Goal: Task Accomplishment & Management: Manage account settings

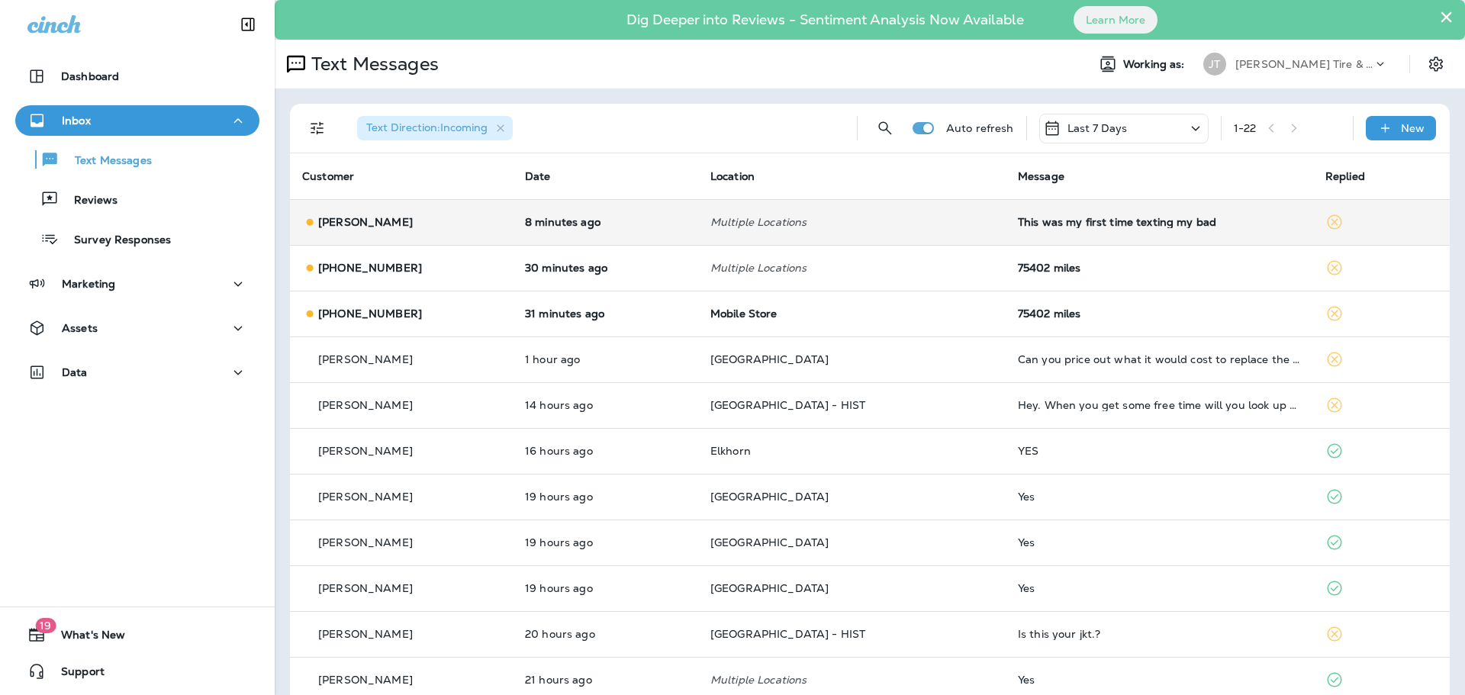
click at [676, 237] on td "8 minutes ago" at bounding box center [605, 222] width 185 height 46
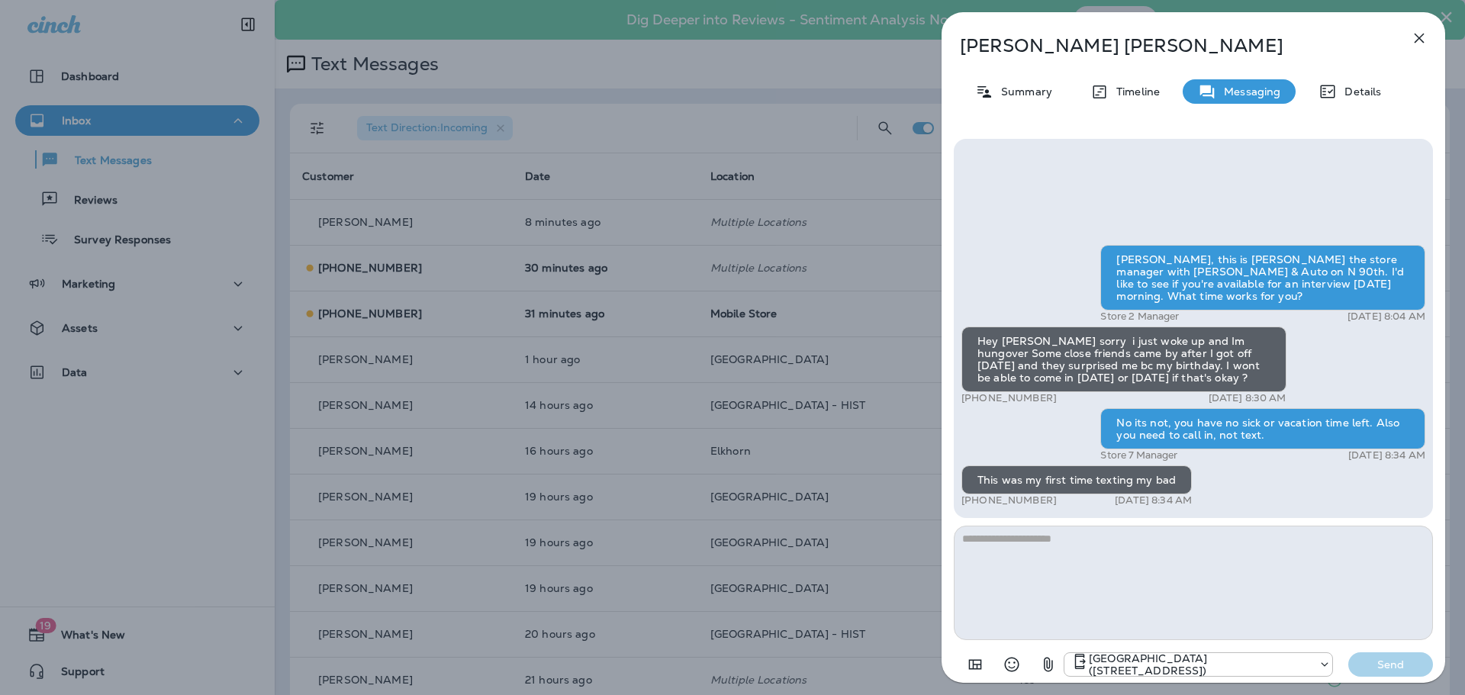
click at [1411, 21] on div "[PERSON_NAME] Summary Timeline Messaging Details [PERSON_NAME], this is [PERSON…" at bounding box center [1194, 352] width 504 height 680
click at [1413, 24] on button "button" at bounding box center [1419, 38] width 31 height 31
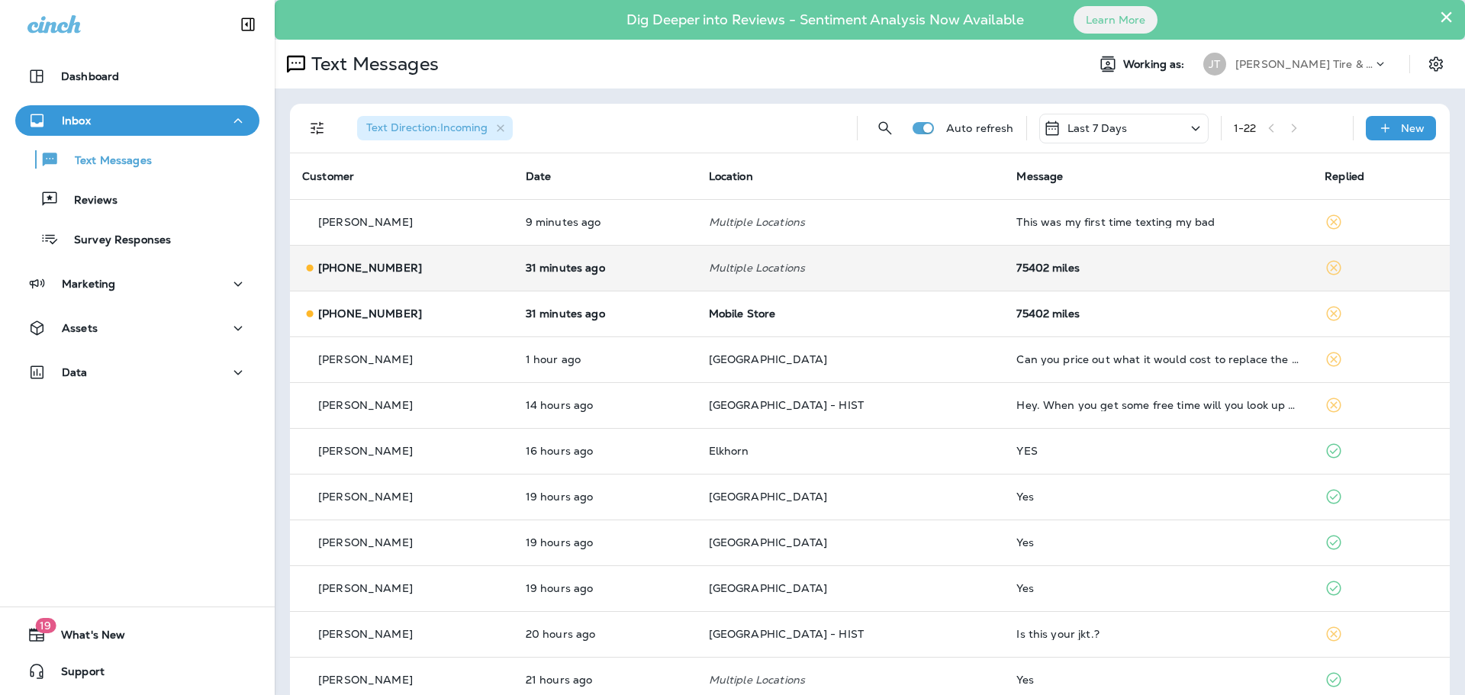
click at [682, 252] on td "31 minutes ago" at bounding box center [605, 268] width 183 height 46
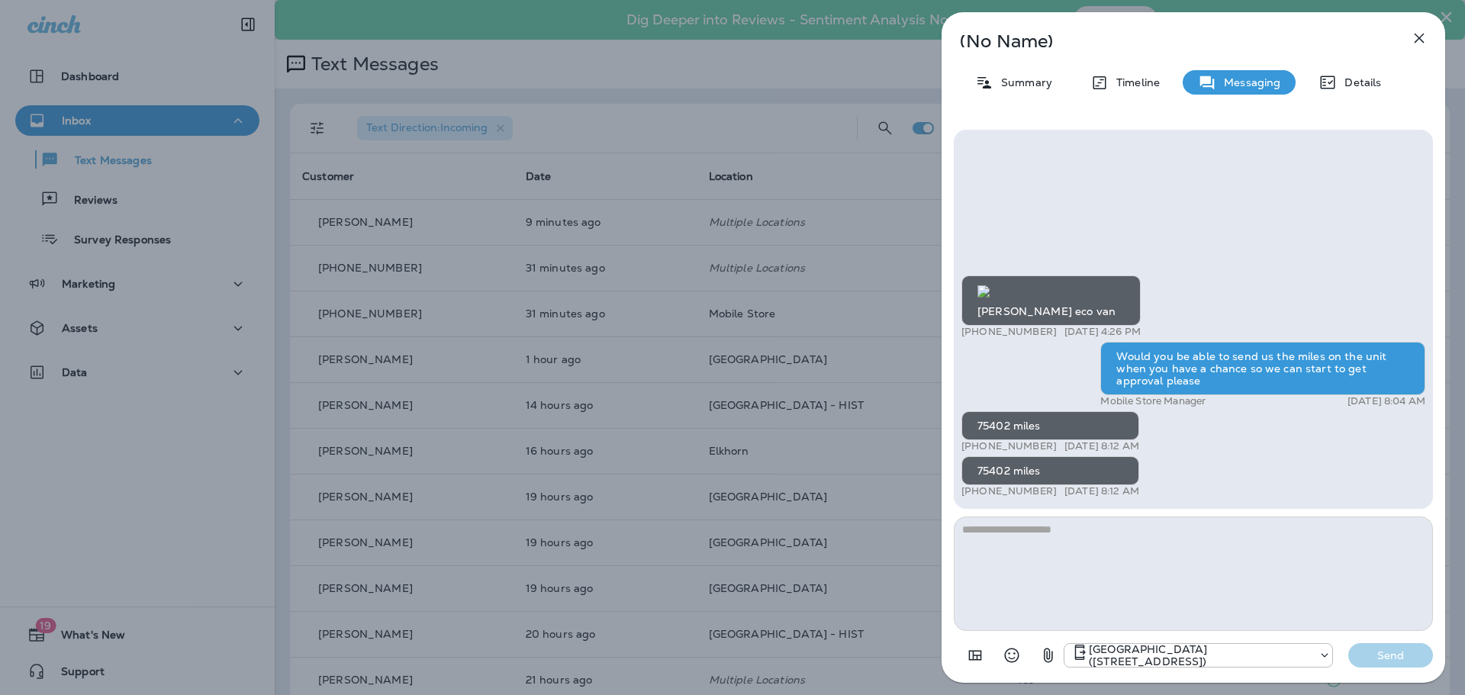
scroll to position [1, 0]
click at [1409, 37] on button "button" at bounding box center [1419, 38] width 31 height 31
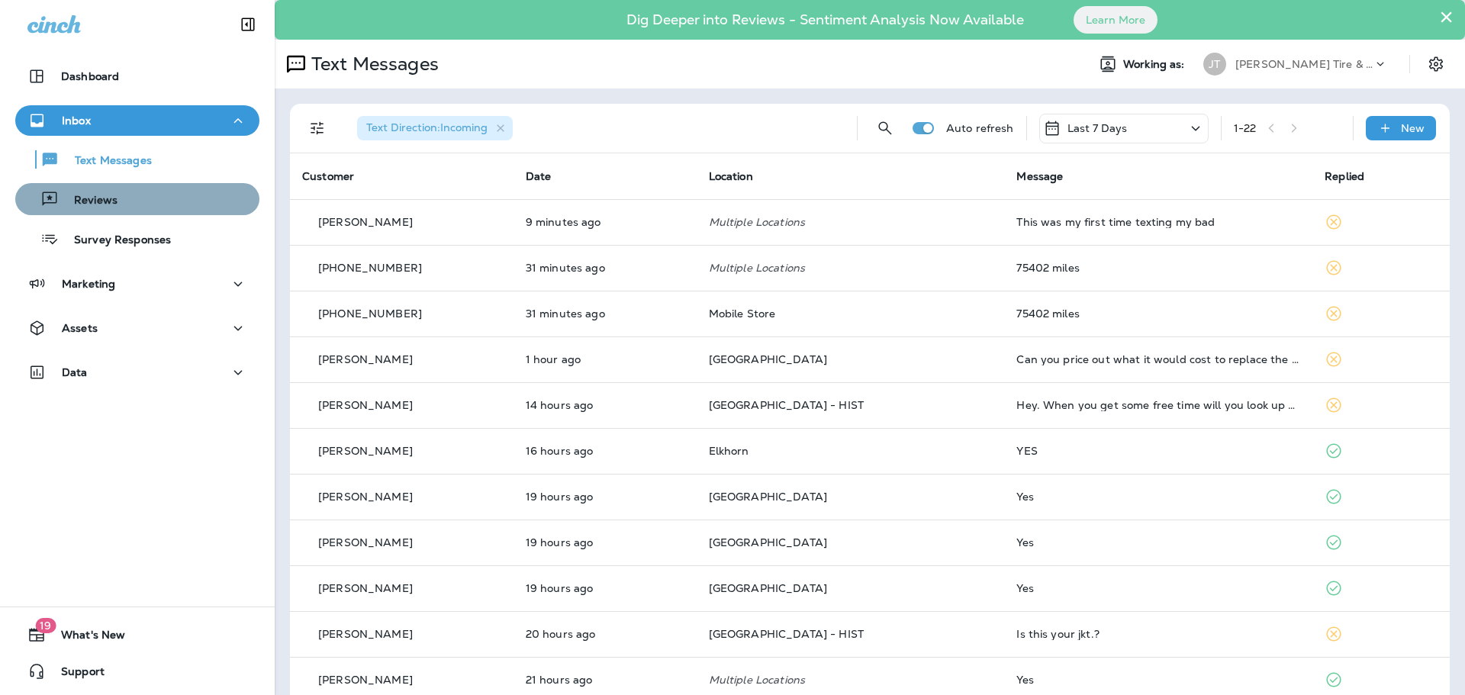
click at [137, 197] on div "Reviews" at bounding box center [137, 199] width 232 height 23
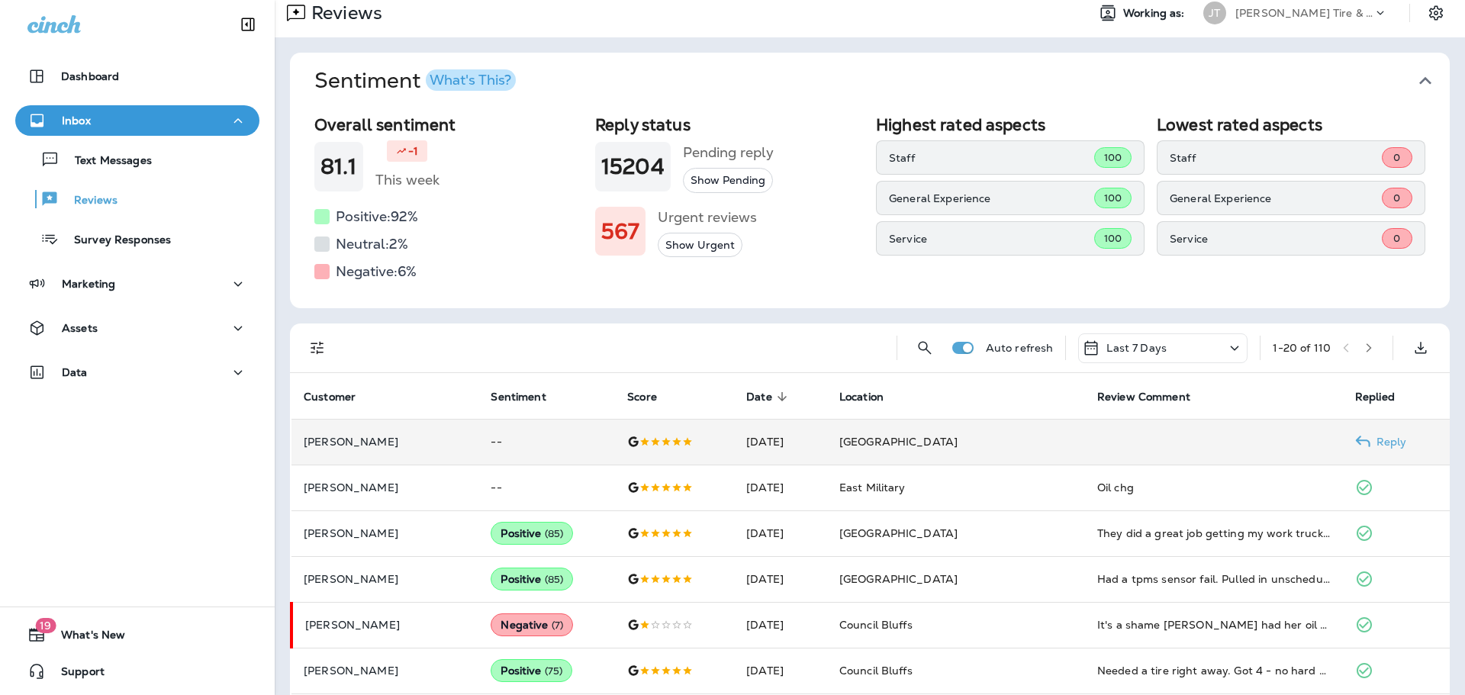
scroll to position [76, 0]
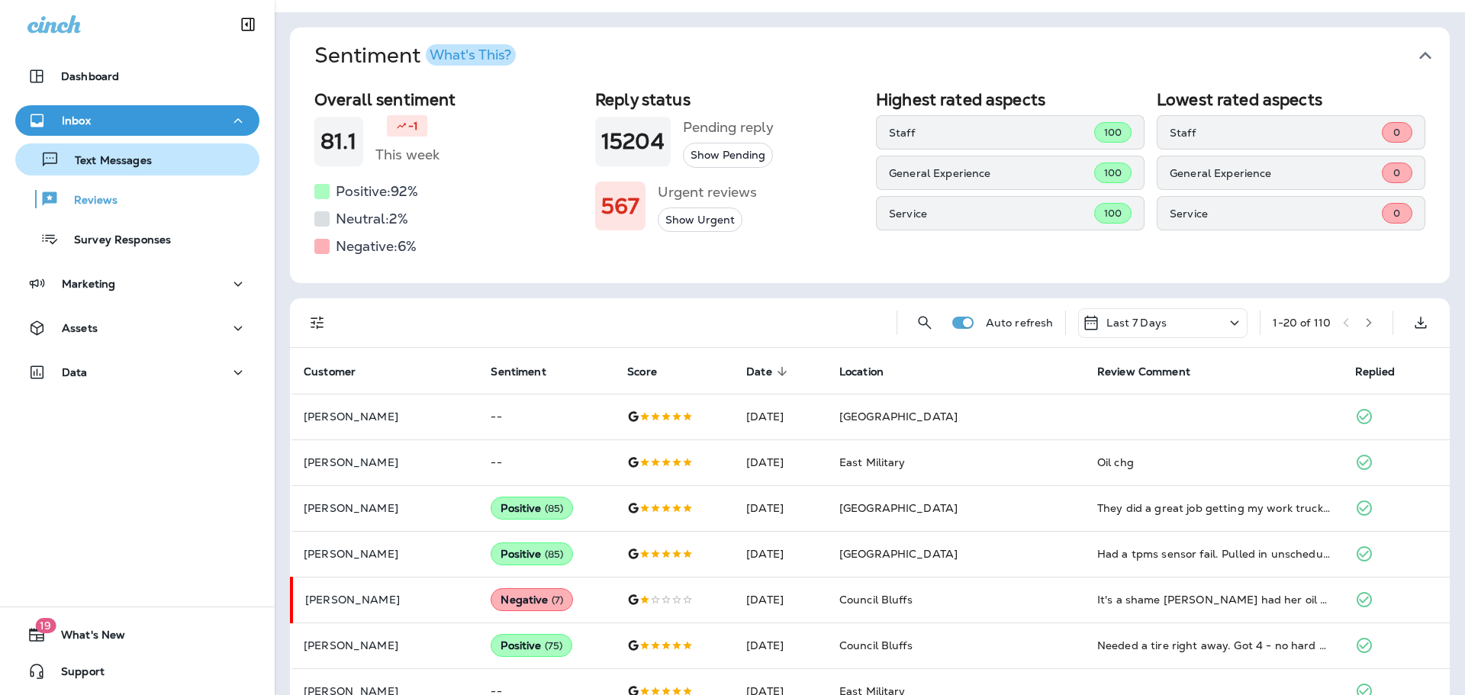
click at [159, 165] on div "Text Messages" at bounding box center [137, 159] width 232 height 23
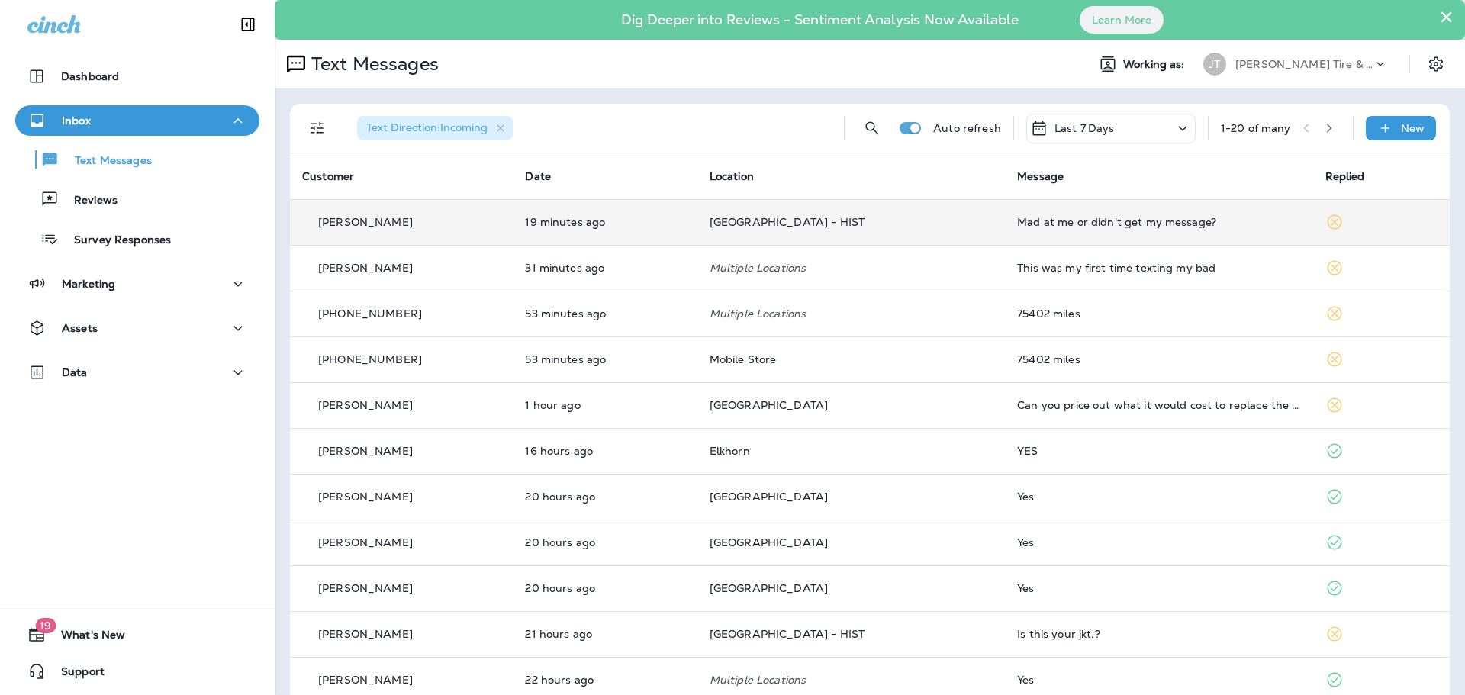
click at [658, 211] on td "19 minutes ago" at bounding box center [605, 222] width 184 height 46
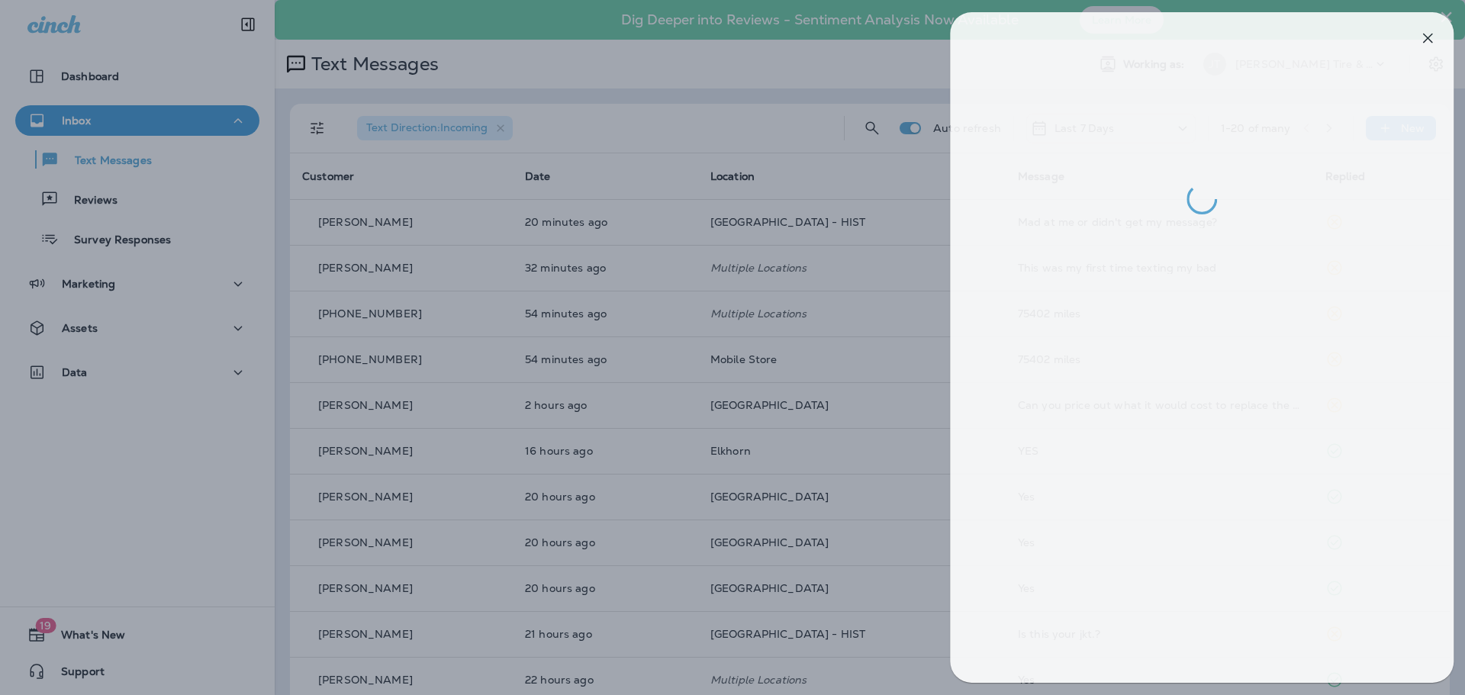
click at [517, 263] on div at bounding box center [740, 347] width 1465 height 695
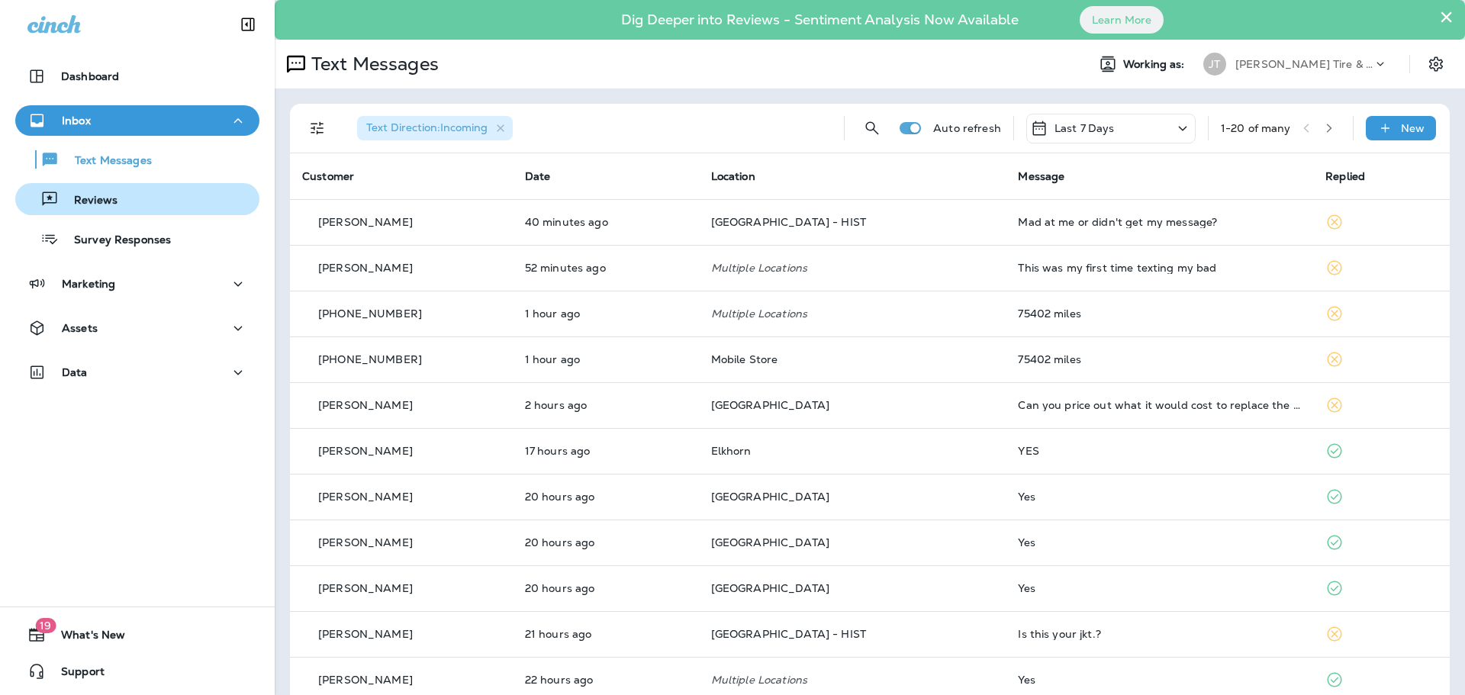
click at [123, 200] on div "Reviews" at bounding box center [137, 199] width 232 height 23
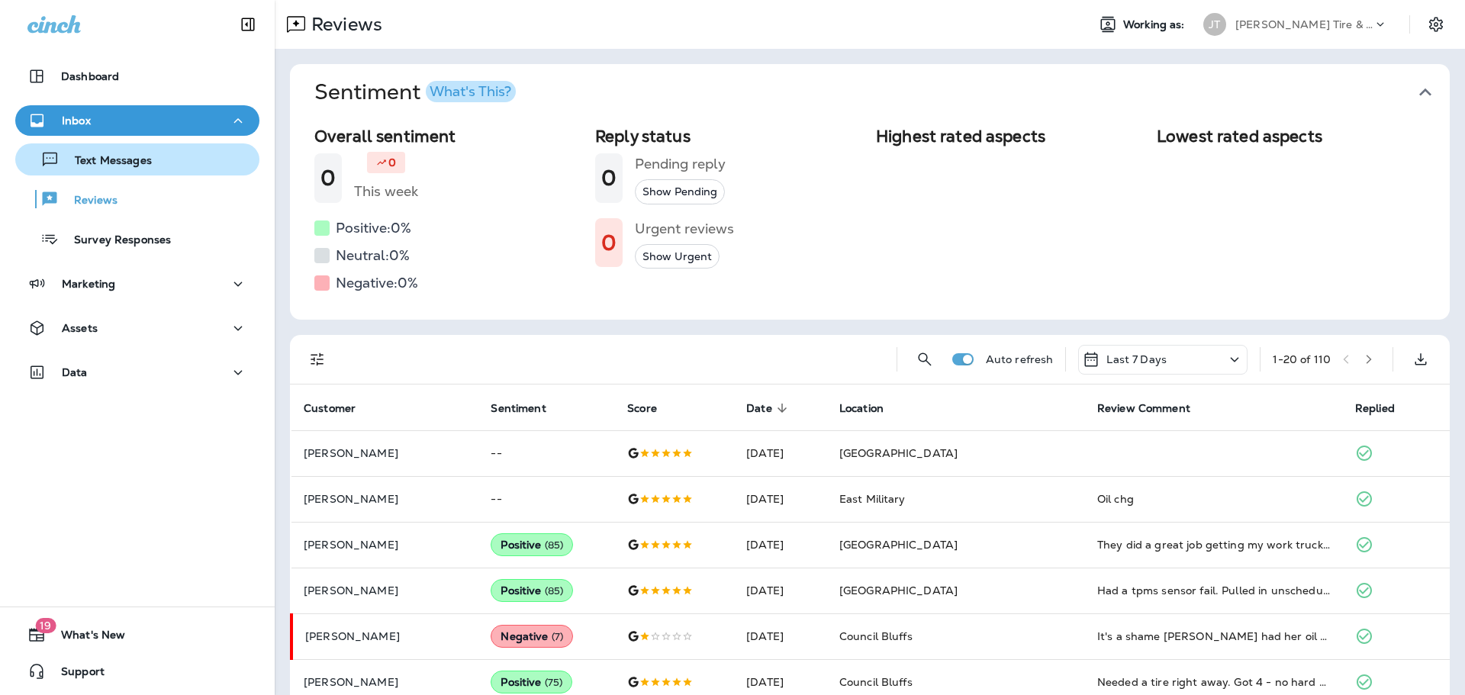
click at [123, 167] on p "Text Messages" at bounding box center [106, 161] width 92 height 14
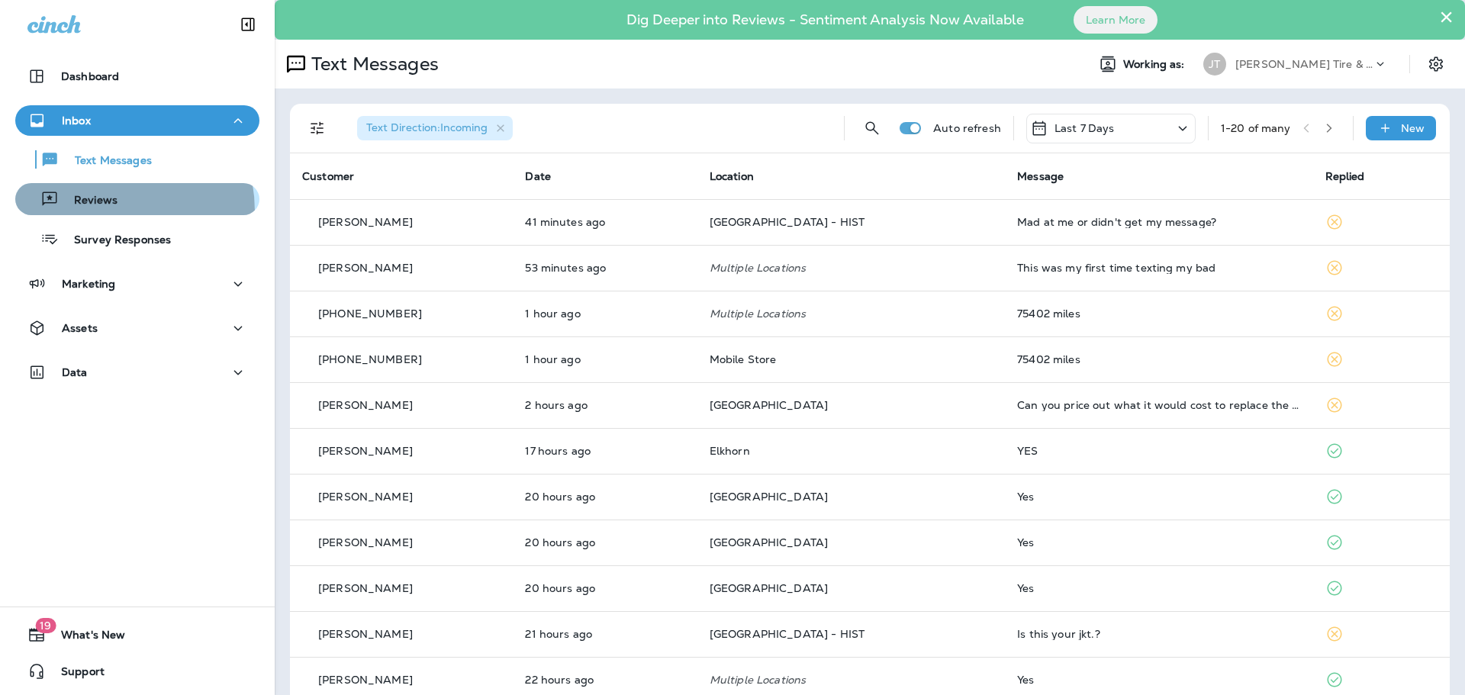
click at [94, 211] on button "Reviews" at bounding box center [137, 199] width 244 height 32
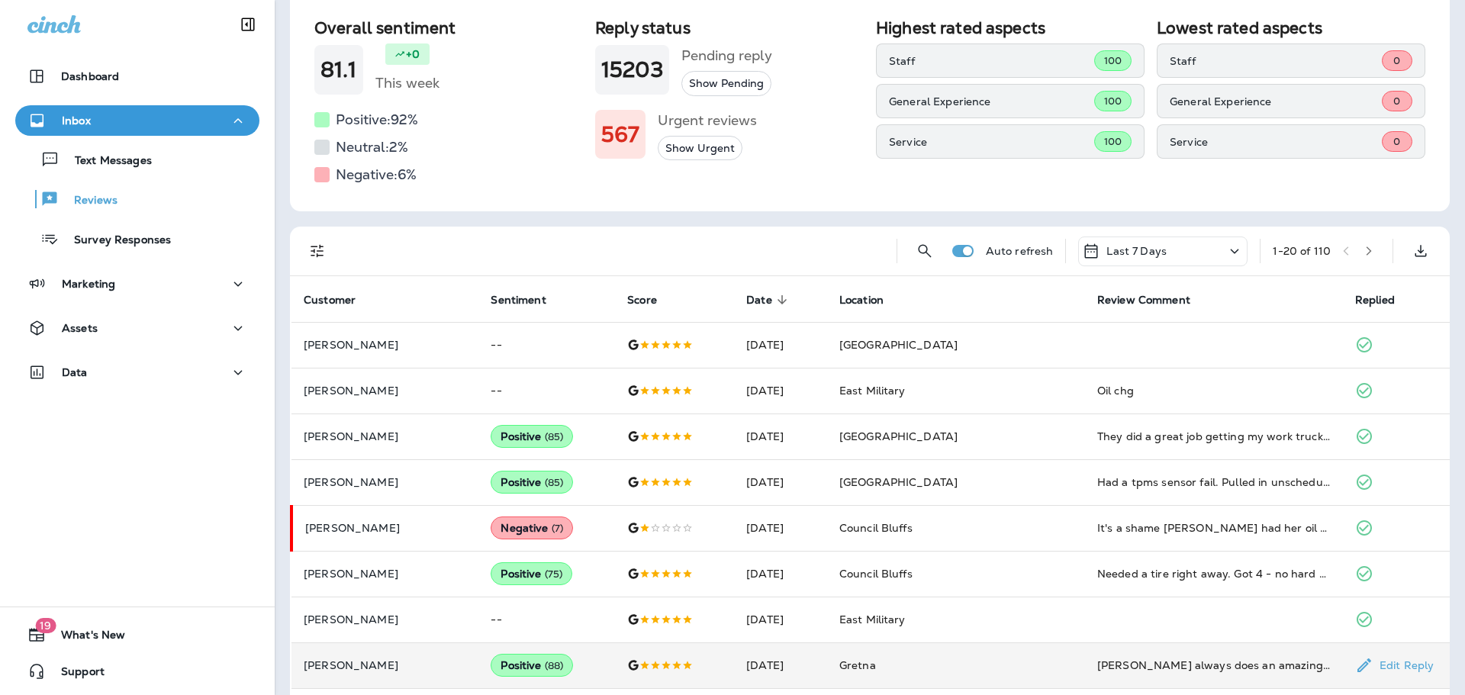
scroll to position [229, 0]
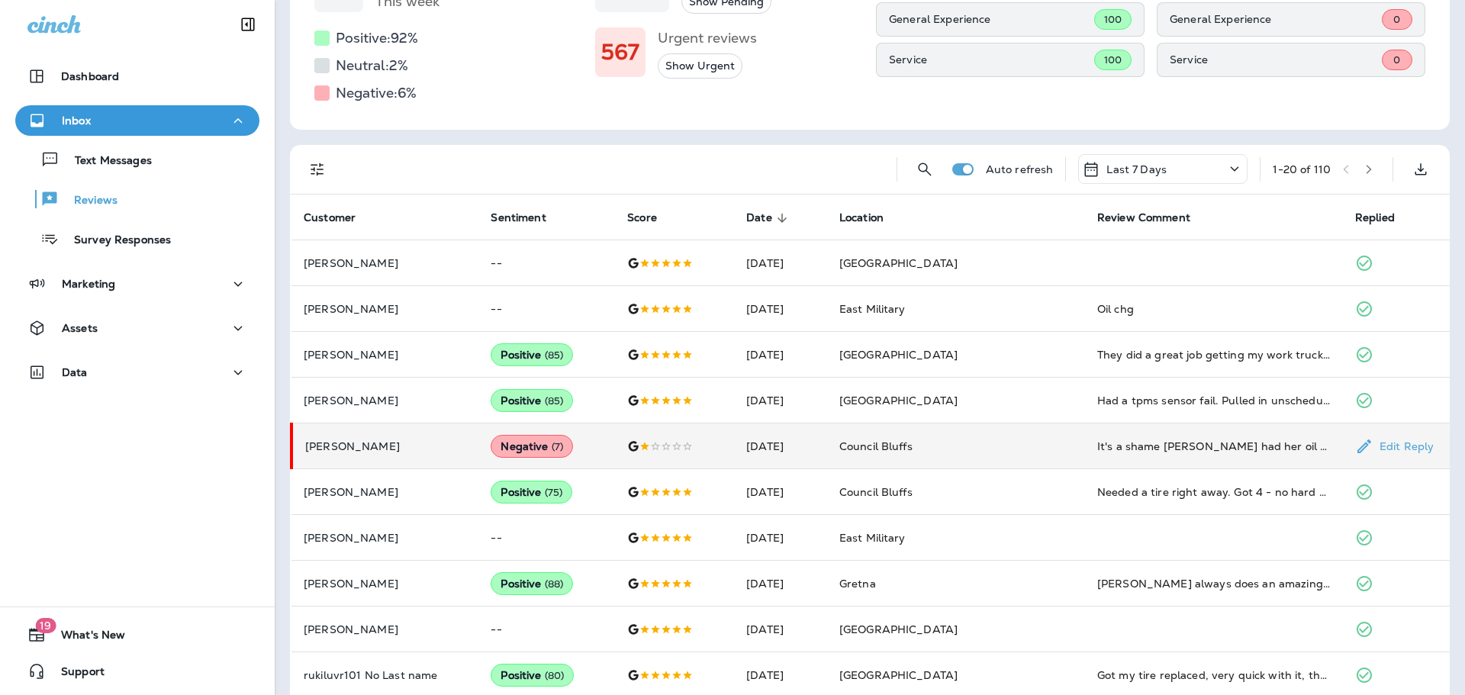
click at [1171, 452] on div "It's a shame [PERSON_NAME] had her oil changed n were suppose to rotate tires t…" at bounding box center [1214, 446] width 234 height 15
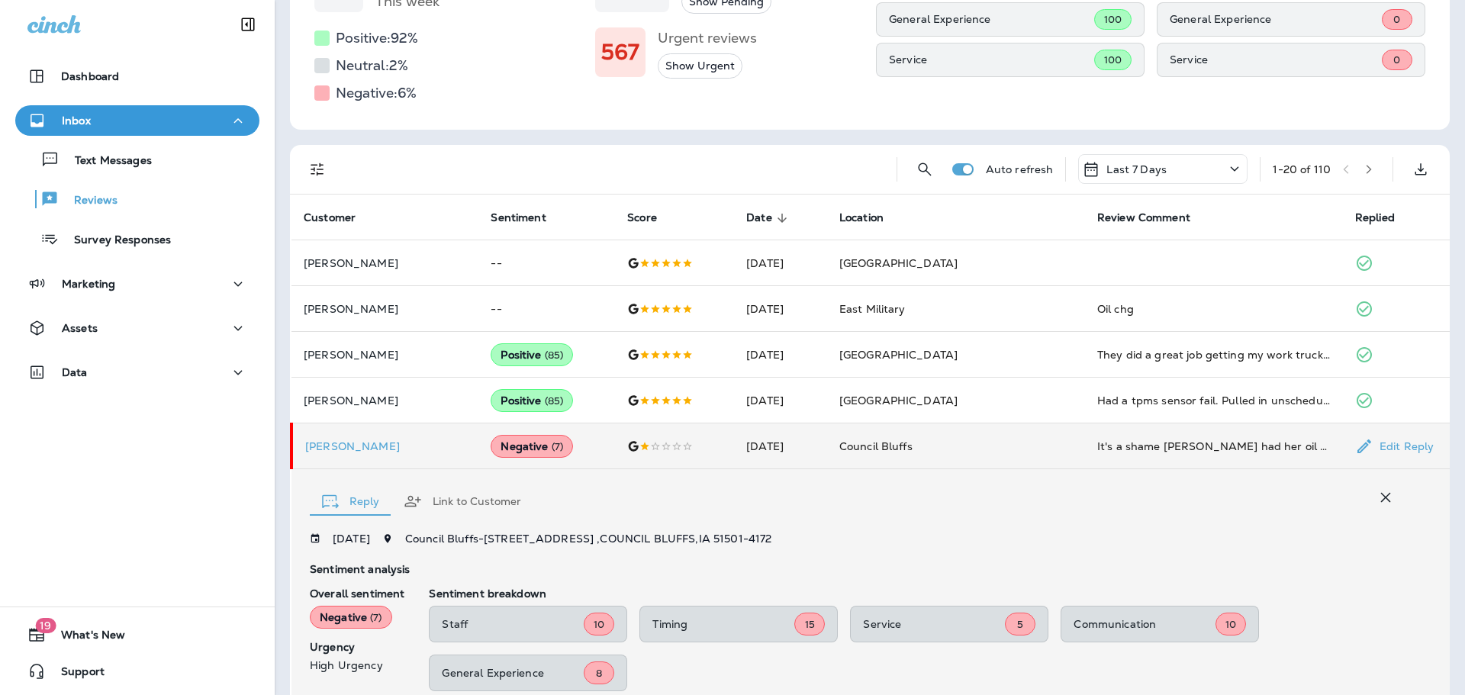
scroll to position [515, 0]
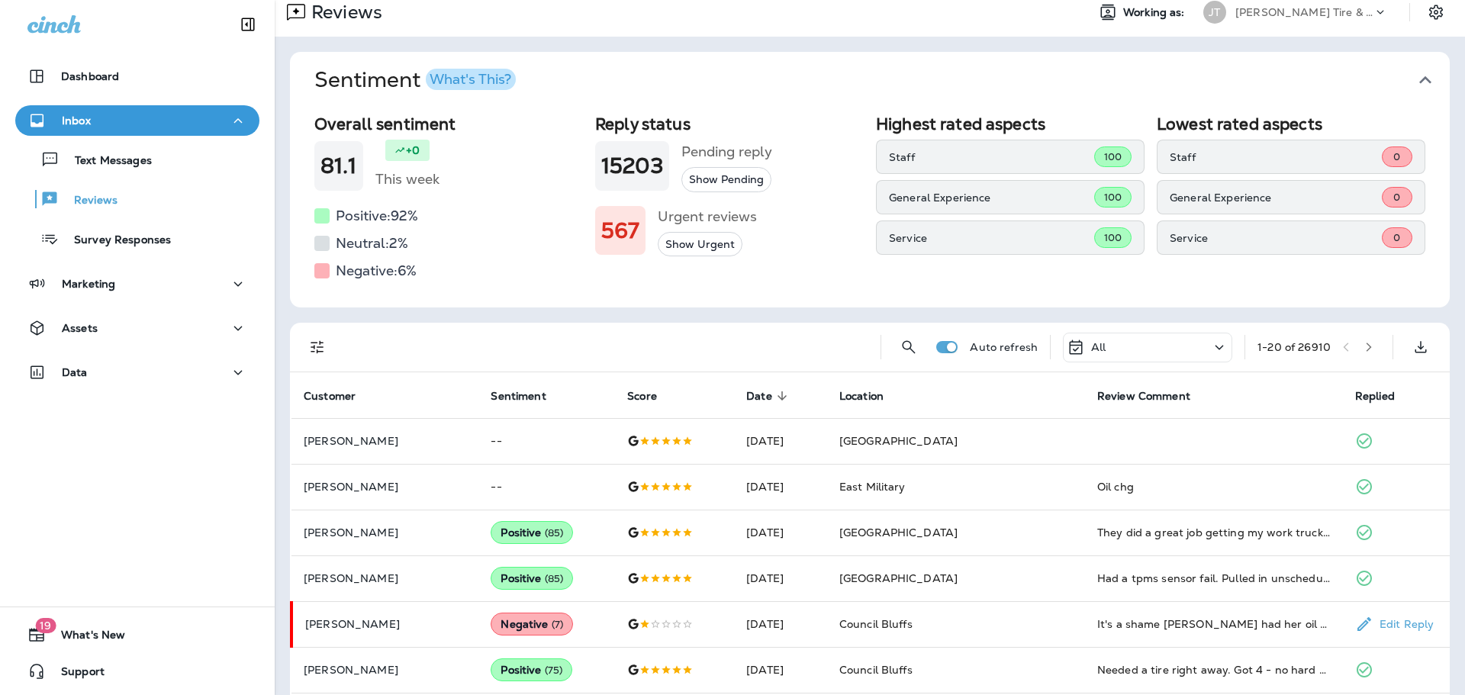
scroll to position [153, 0]
